Goal: Navigation & Orientation: Find specific page/section

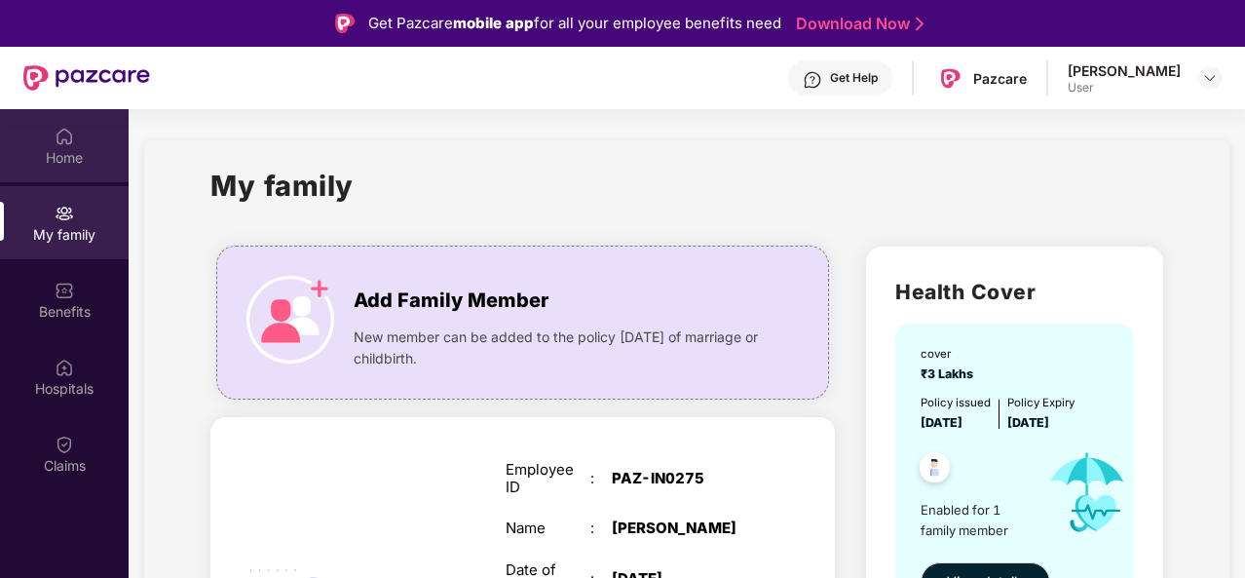
click at [63, 146] on div "Home" at bounding box center [64, 145] width 129 height 73
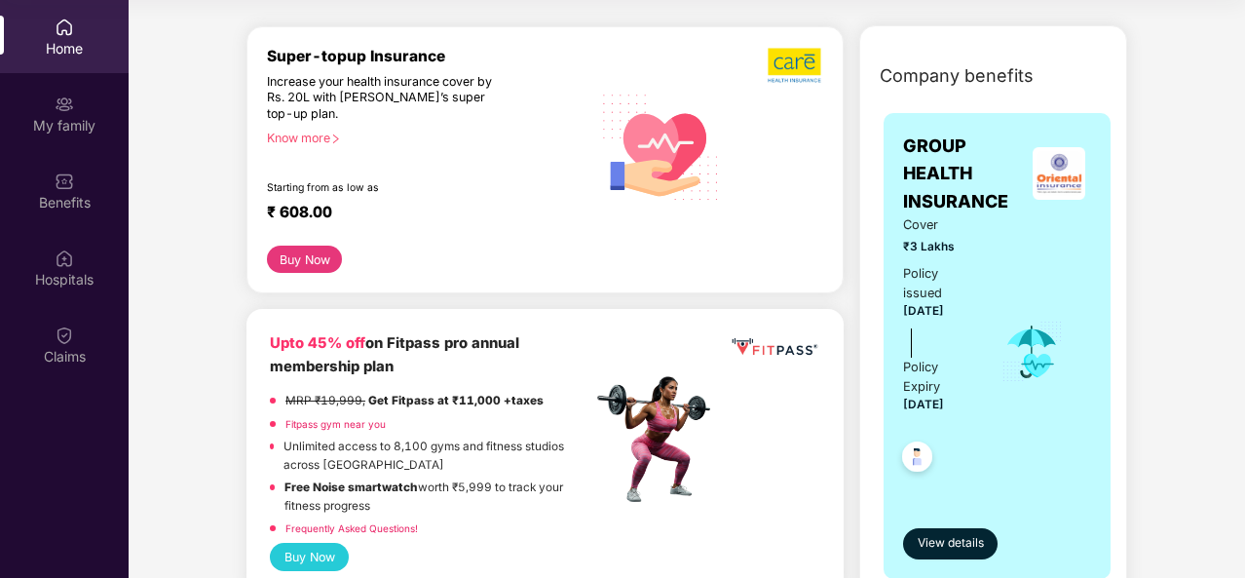
scroll to position [101, 0]
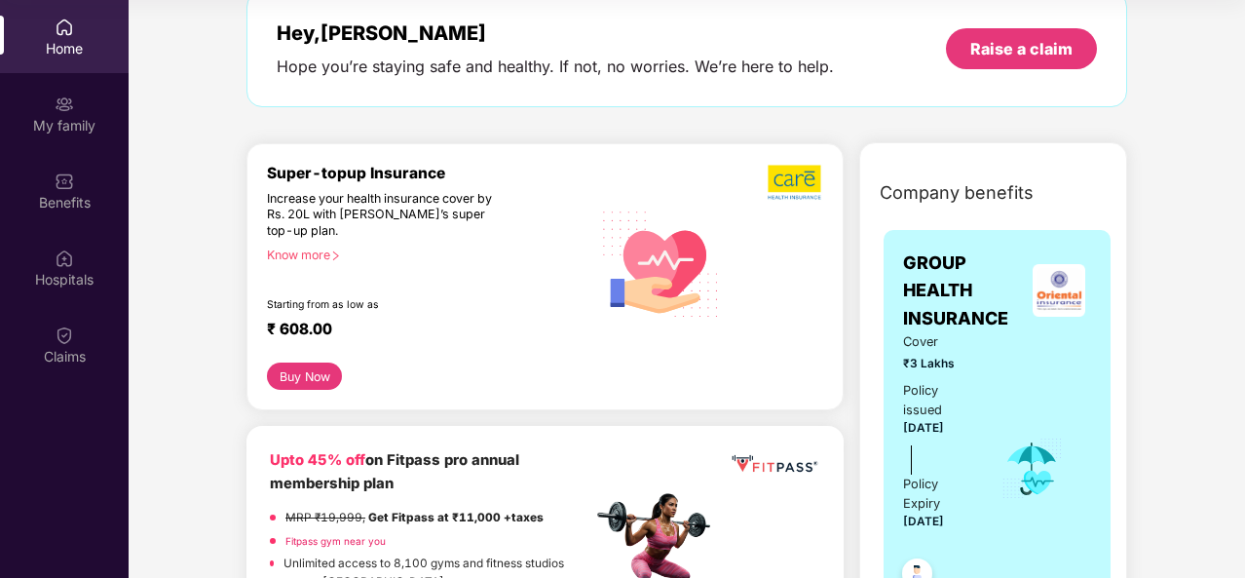
click at [341, 259] on icon "right" at bounding box center [335, 255] width 11 height 11
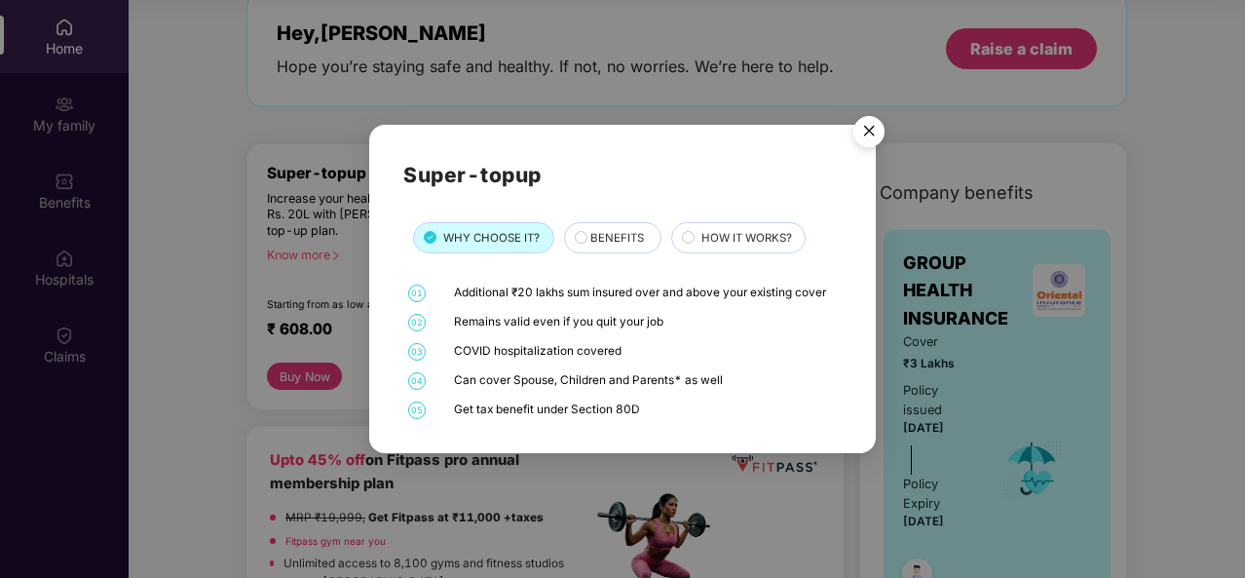
click at [597, 233] on span "BENEFITS" at bounding box center [617, 238] width 54 height 18
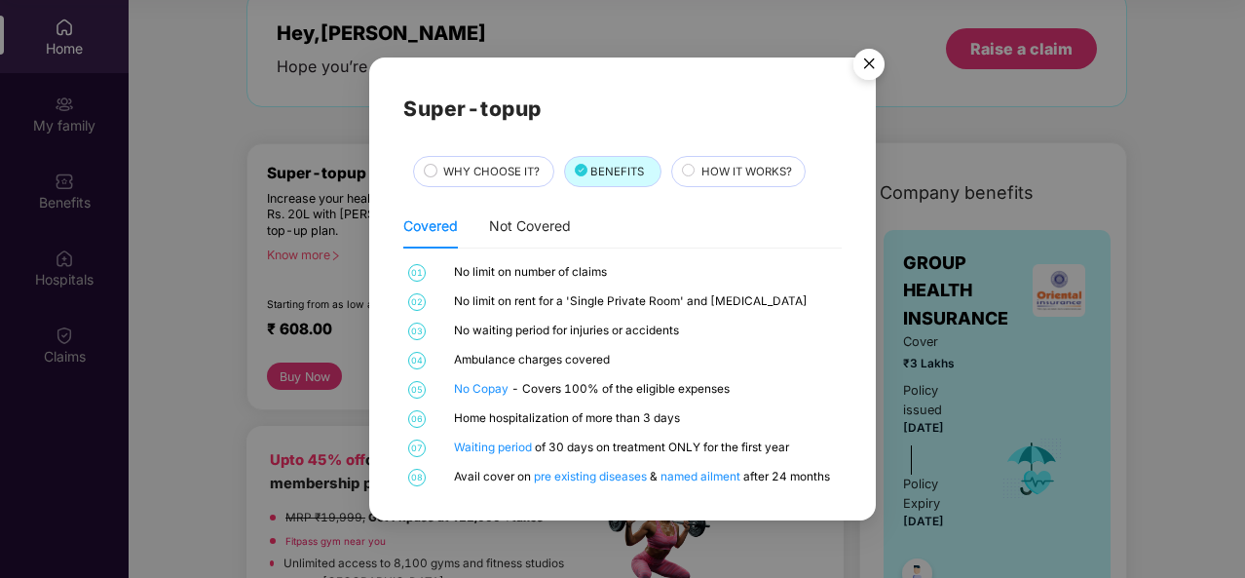
click at [752, 178] on span "HOW IT WORKS?" at bounding box center [746, 172] width 91 height 18
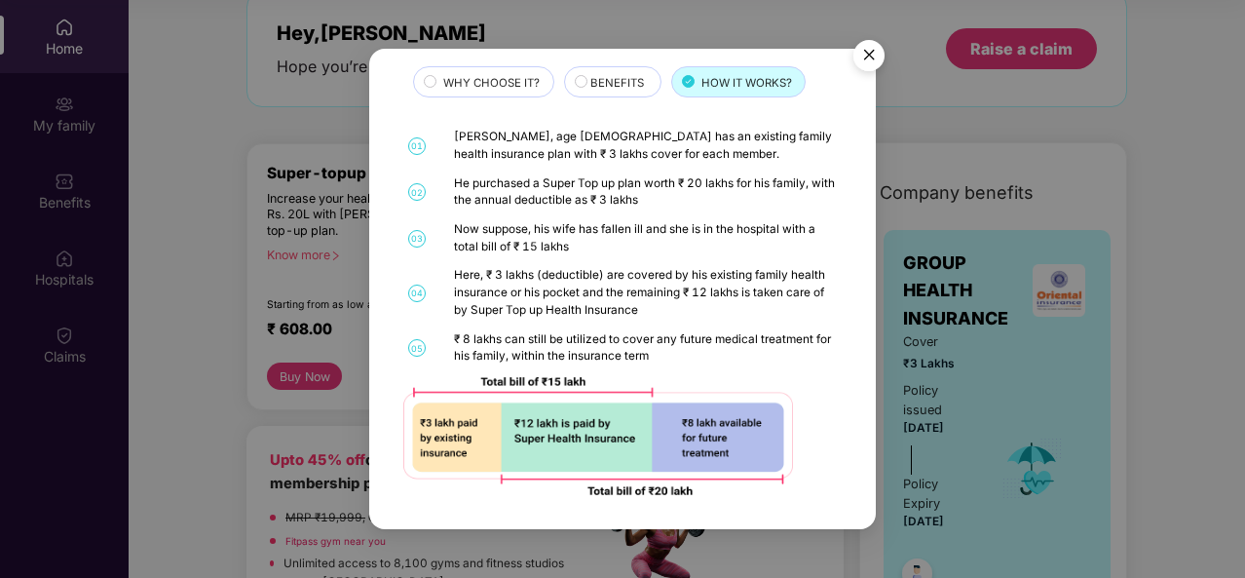
scroll to position [80, 0]
click at [874, 42] on img "Close" at bounding box center [869, 58] width 55 height 55
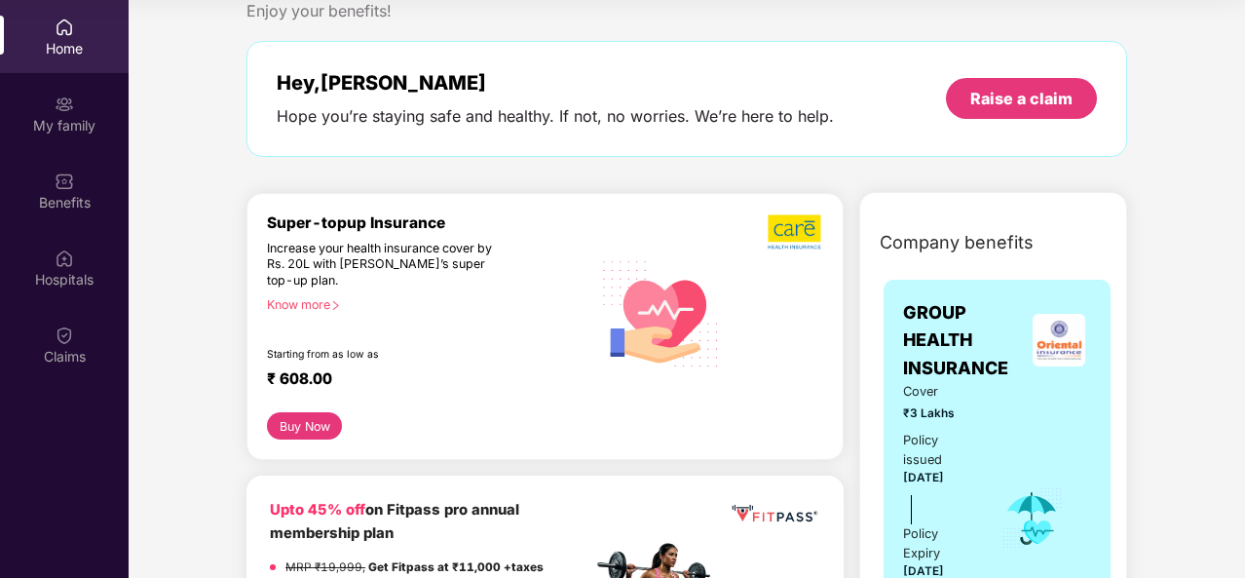
scroll to position [0, 0]
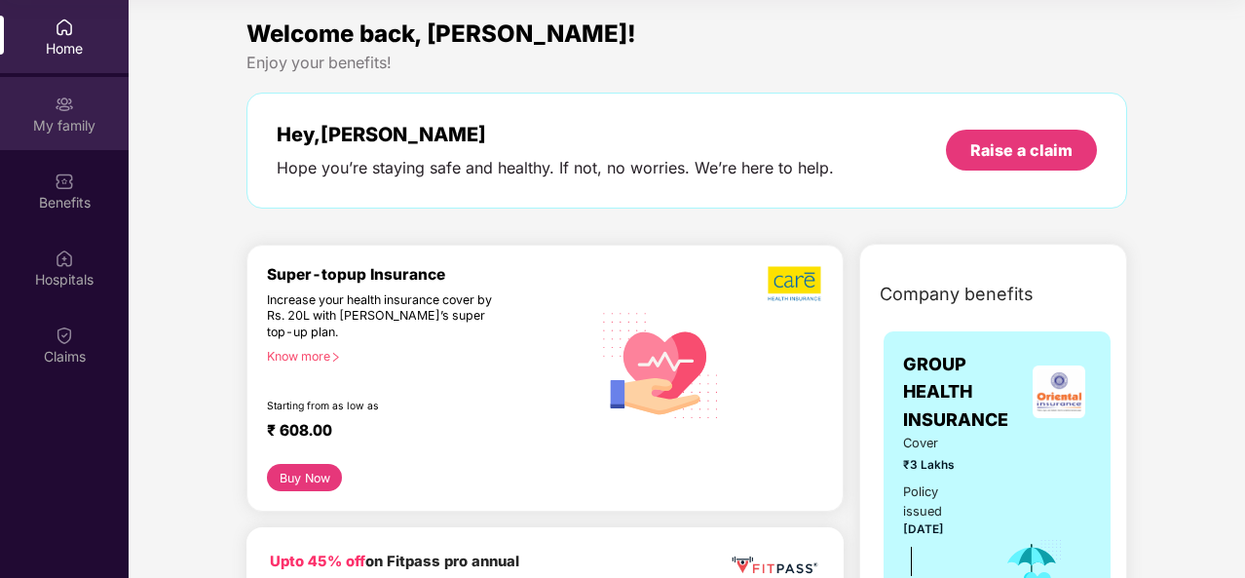
click at [57, 118] on div "My family" at bounding box center [64, 125] width 129 height 19
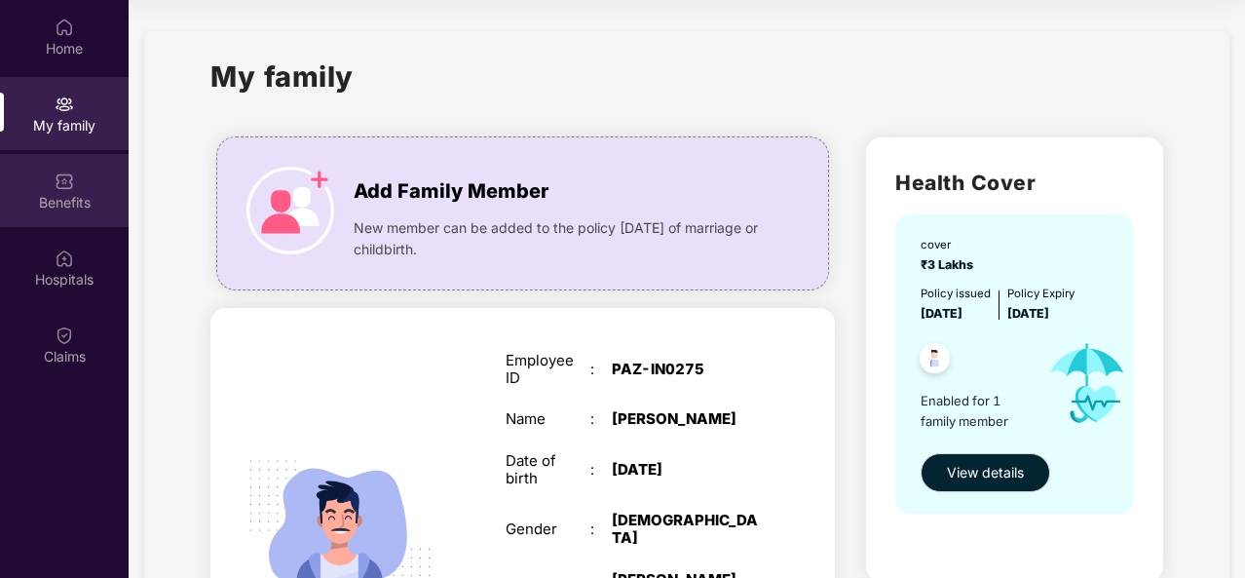
click at [43, 213] on div "Benefits" at bounding box center [64, 190] width 129 height 73
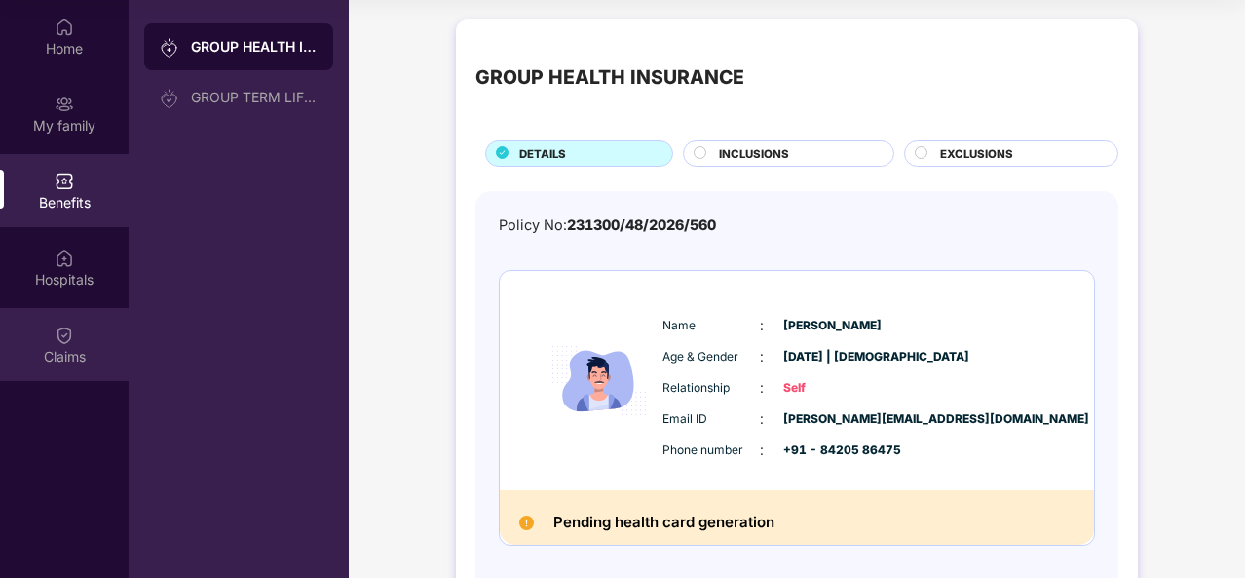
click at [94, 310] on div "Claims" at bounding box center [64, 344] width 129 height 73
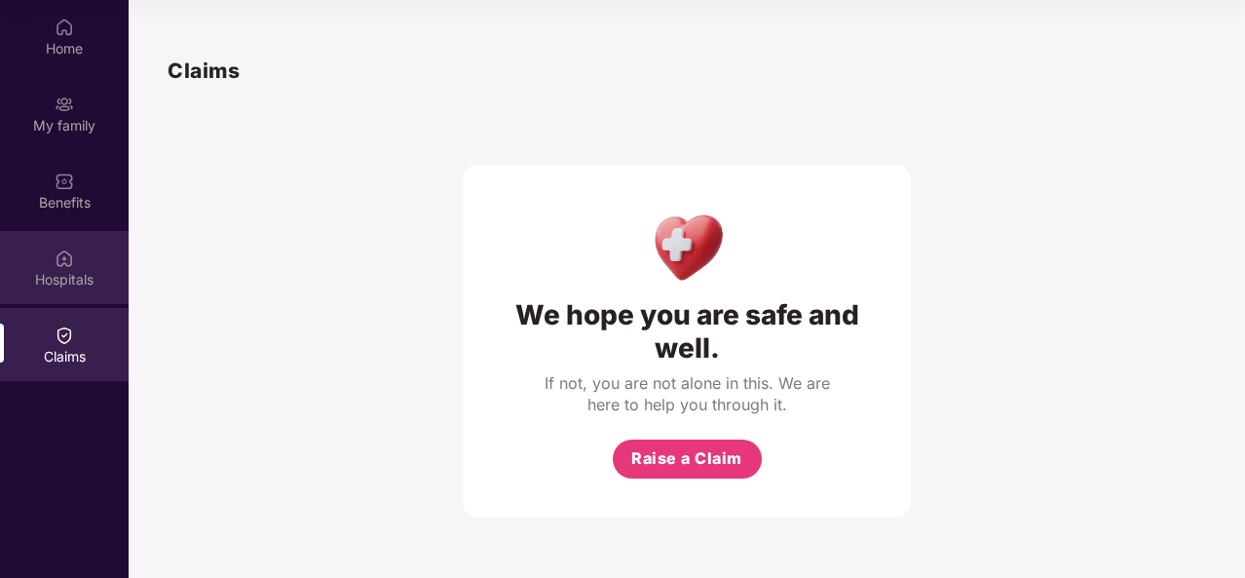
click at [64, 272] on div "Hospitals" at bounding box center [64, 279] width 129 height 19
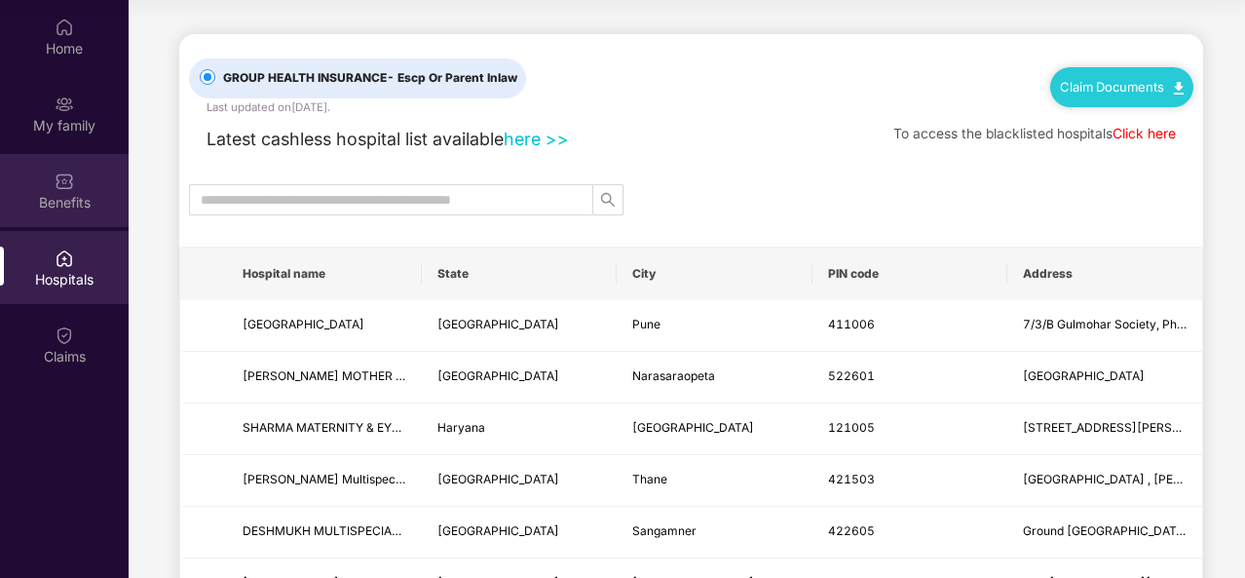
click at [51, 193] on div "Benefits" at bounding box center [64, 202] width 129 height 19
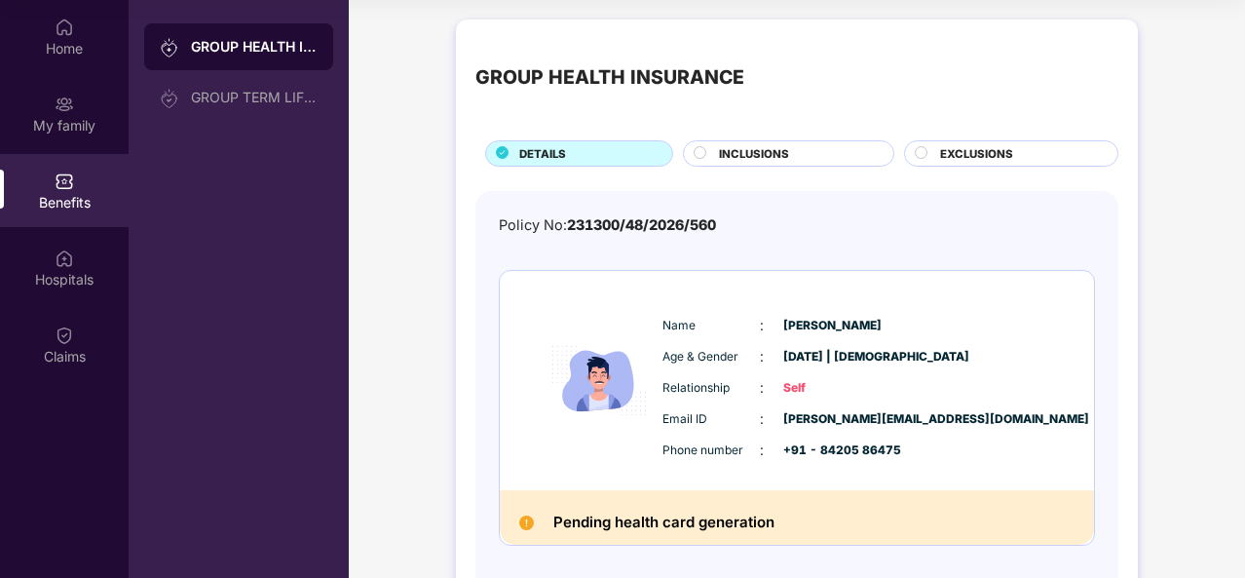
scroll to position [87, 0]
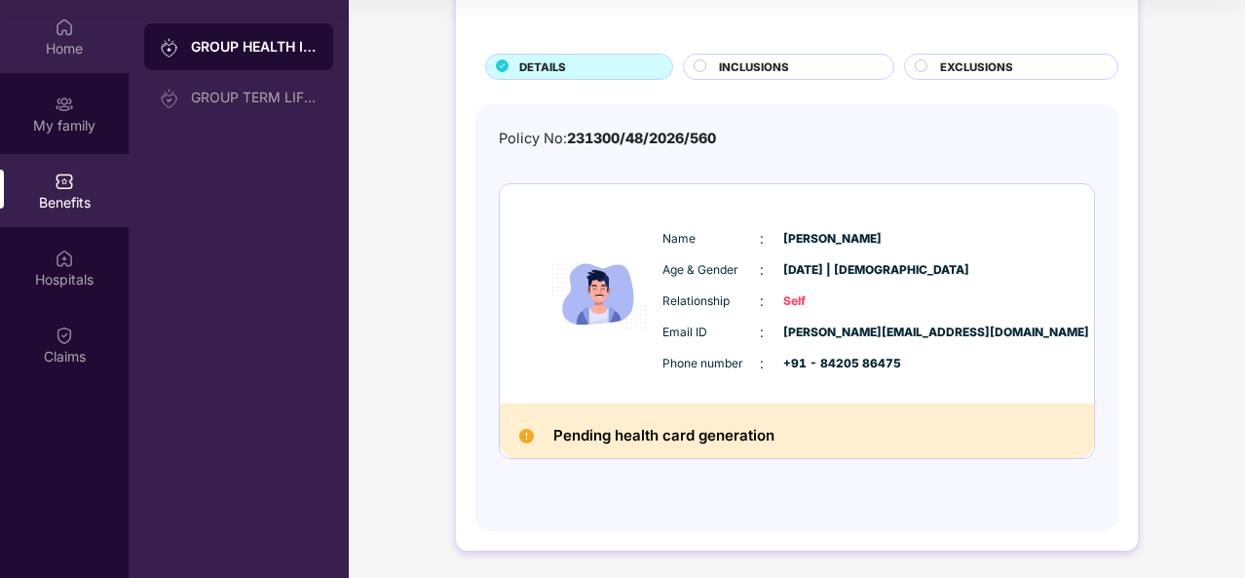
click at [64, 42] on div "Home" at bounding box center [64, 48] width 129 height 19
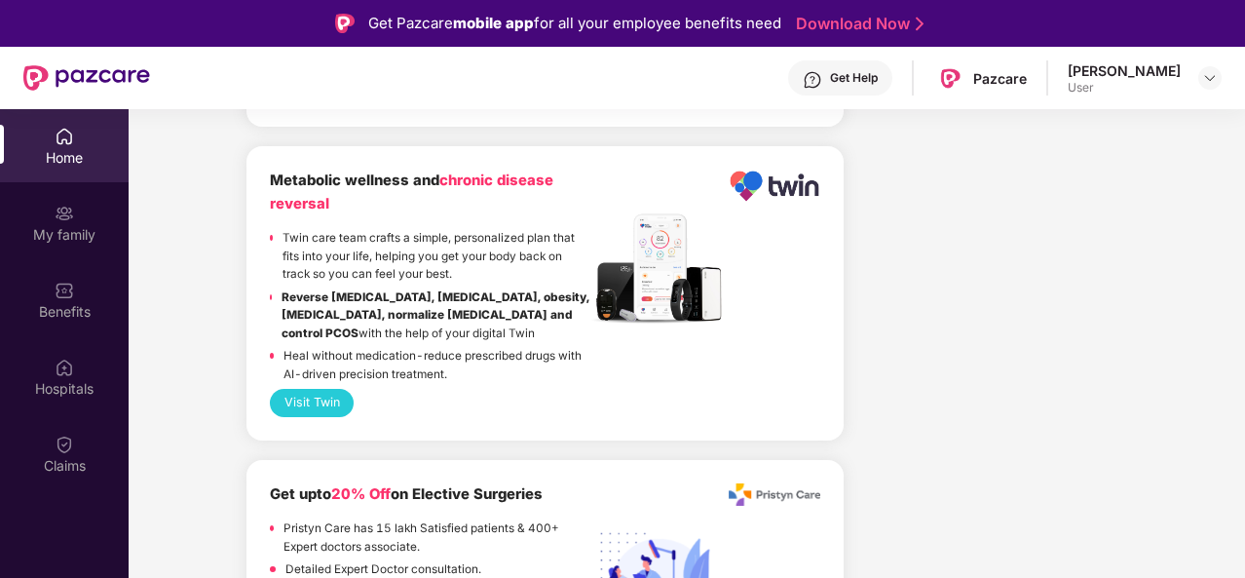
scroll to position [4359, 0]
